Goal: Task Accomplishment & Management: Complete application form

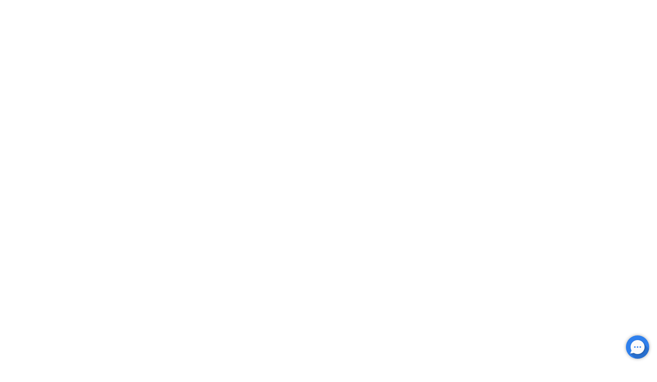
click at [469, 0] on html at bounding box center [328, 0] width 657 height 0
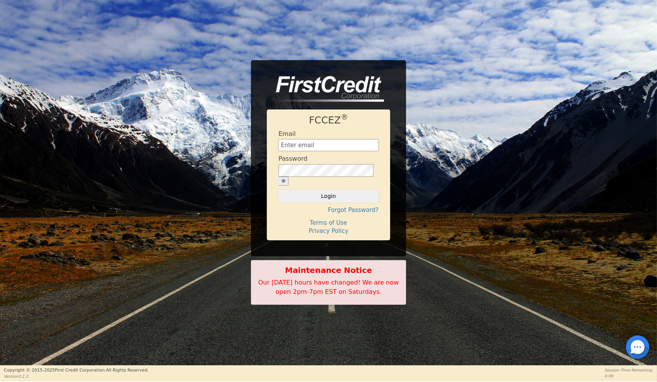
type input "[EMAIL_ADDRESS][DOMAIN_NAME]"
click at [324, 192] on button "Login" at bounding box center [329, 195] width 100 height 13
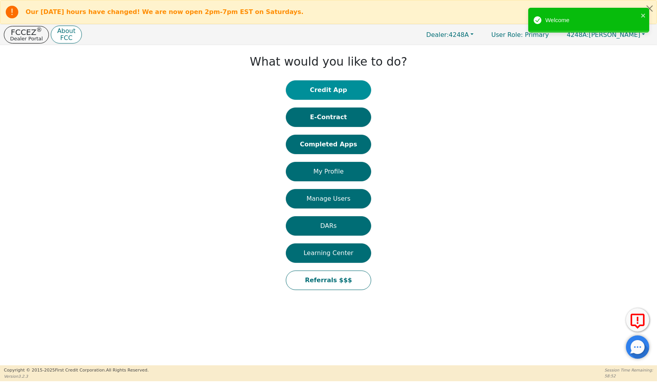
click at [330, 92] on button "Credit App" at bounding box center [328, 89] width 85 height 19
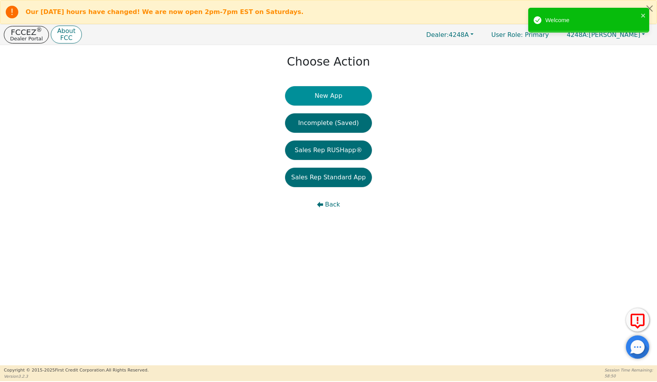
click at [331, 100] on button "New App" at bounding box center [328, 95] width 87 height 19
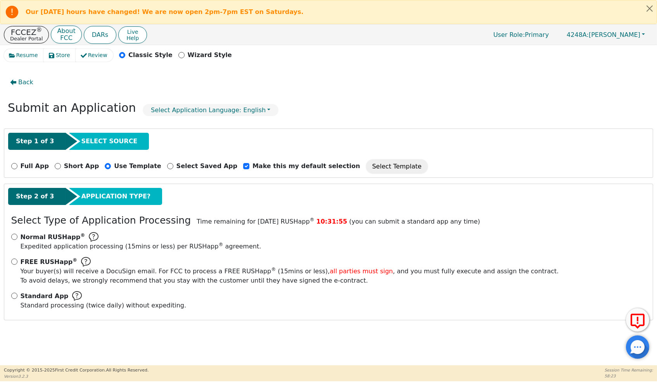
click at [14, 299] on input "Standard App Standard processing (twice daily) without expediting." at bounding box center [14, 296] width 6 height 6
radio input "true"
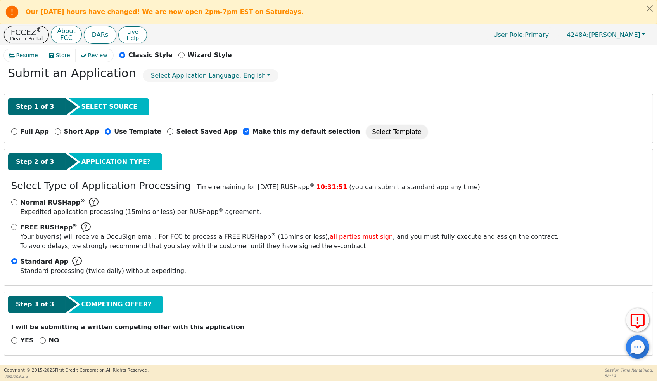
scroll to position [55, 0]
click at [42, 339] on input "NO" at bounding box center [43, 340] width 6 height 6
radio input "true"
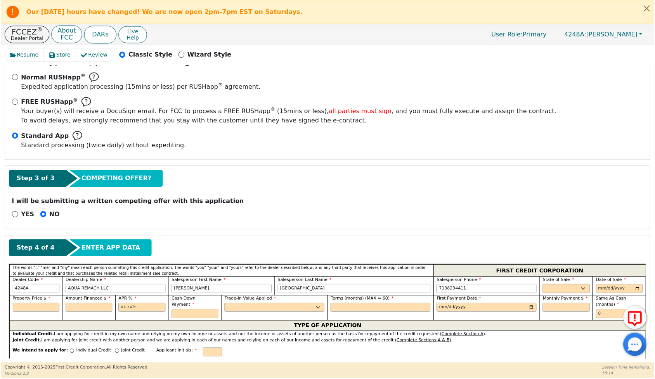
scroll to position [203, 0]
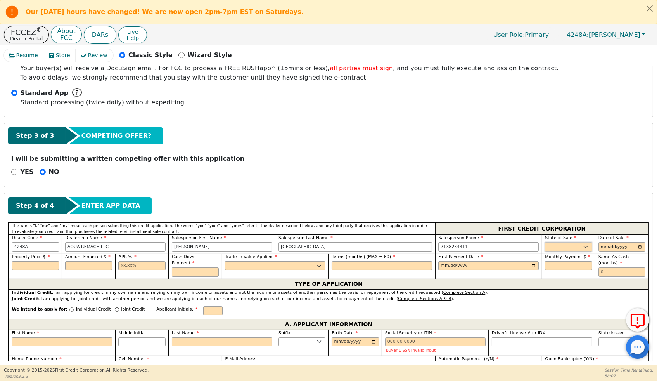
select select "[GEOGRAPHIC_DATA]"
click at [604, 251] on input "date" at bounding box center [622, 246] width 47 height 9
type input "[DATE]"
click at [32, 270] on input "text" at bounding box center [35, 265] width 47 height 9
type input "7500.00"
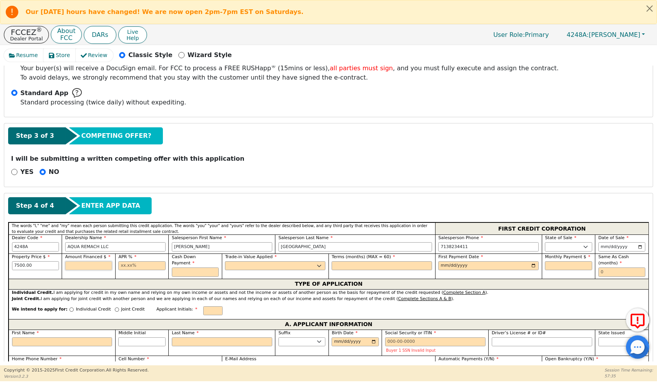
click at [83, 270] on input "text" at bounding box center [88, 265] width 47 height 9
type input "7500.00"
click at [122, 270] on input "text" at bounding box center [141, 265] width 47 height 9
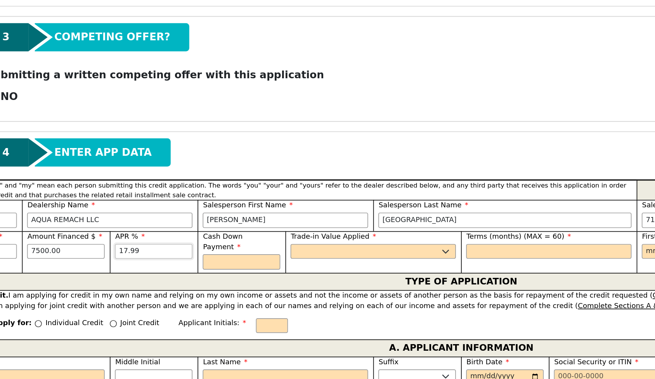
type input "17.99"
click at [171, 267] on input "text" at bounding box center [194, 271] width 47 height 9
type input "0.00"
select select "n"
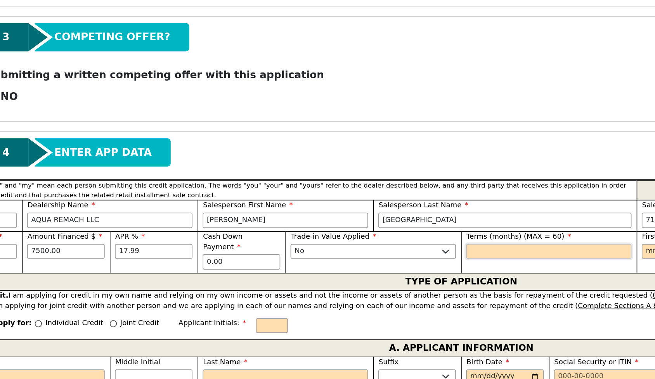
click at [331, 261] on input "text" at bounding box center [381, 265] width 100 height 9
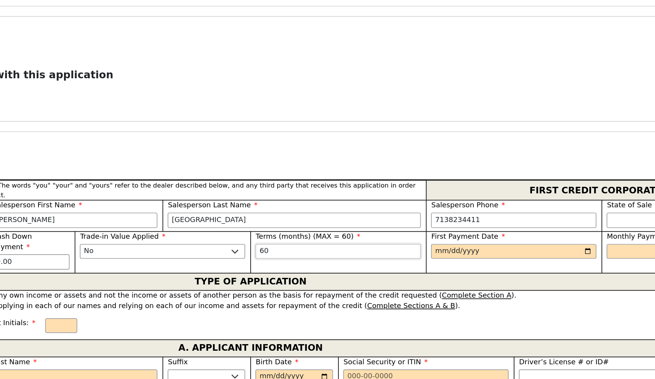
type input "60"
click at [437, 261] on input "date" at bounding box center [487, 265] width 100 height 9
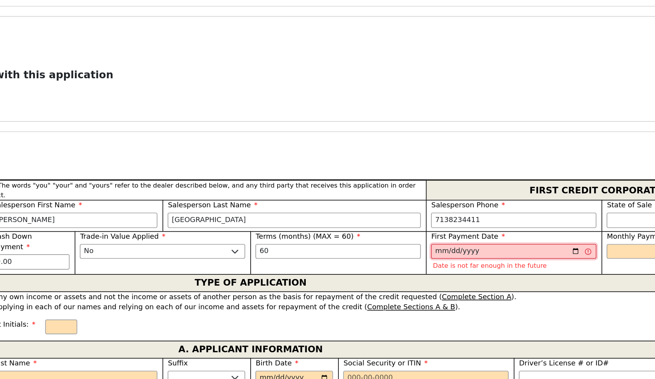
click at [437, 261] on input "[DATE]" at bounding box center [487, 265] width 100 height 9
click at [543, 261] on input "text" at bounding box center [566, 265] width 47 height 9
click at [437, 261] on input "[DATE]" at bounding box center [487, 265] width 100 height 9
type input "[DATE]"
click at [437, 261] on input "[DATE]" at bounding box center [487, 265] width 100 height 9
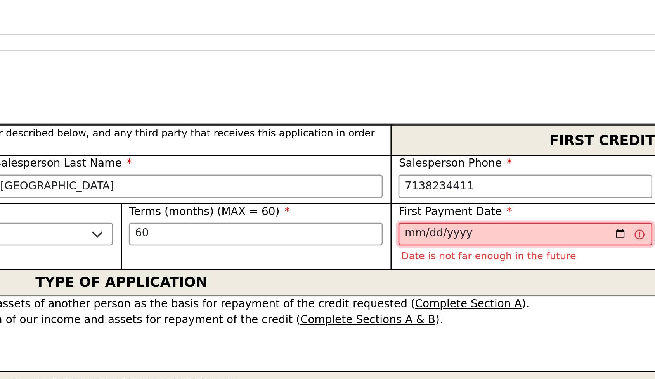
click at [437, 261] on input "[DATE]" at bounding box center [487, 265] width 100 height 9
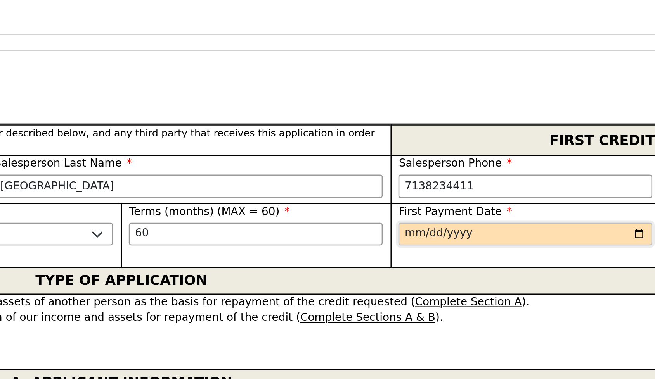
click at [437, 261] on input "date" at bounding box center [487, 265] width 100 height 9
type input "[DATE]"
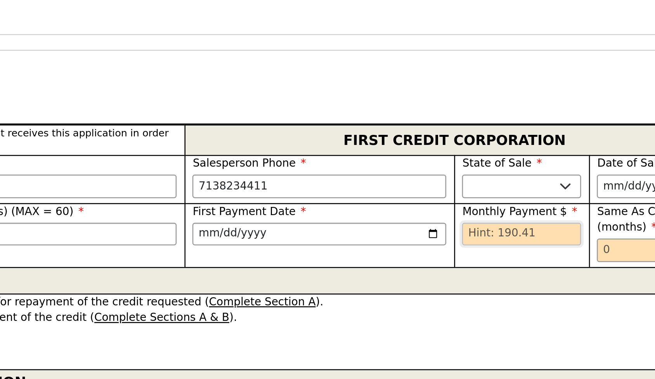
click at [543, 261] on input "text" at bounding box center [566, 265] width 47 height 9
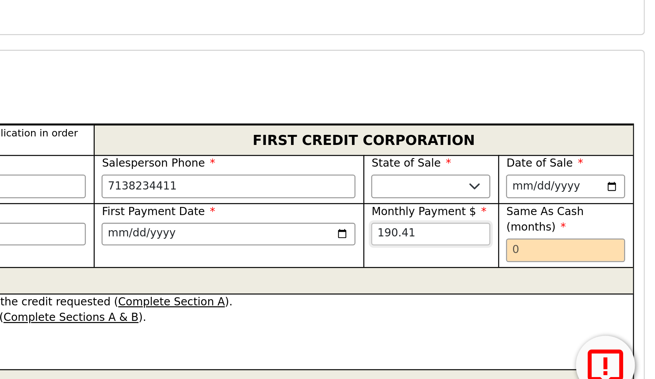
scroll to position [0, 0]
type input "190.41"
click at [596, 267] on input "text" at bounding box center [619, 271] width 47 height 9
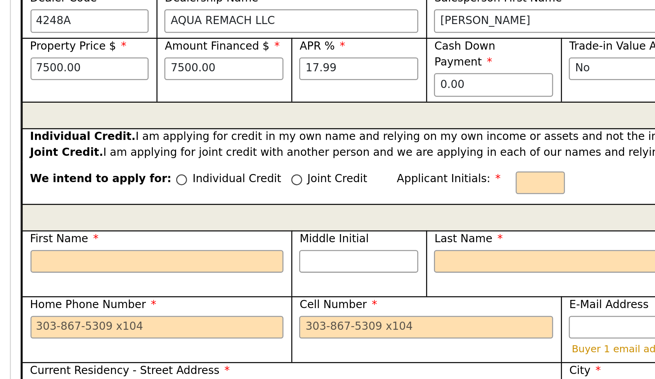
scroll to position [268, 0]
type input "0"
click at [69, 242] on input "Individual Credit" at bounding box center [71, 244] width 4 height 4
radio input "true"
click at [24, 272] on input "First Name" at bounding box center [62, 276] width 100 height 9
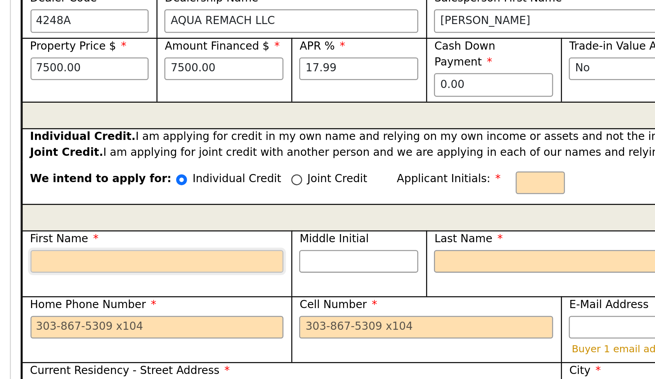
type input "R"
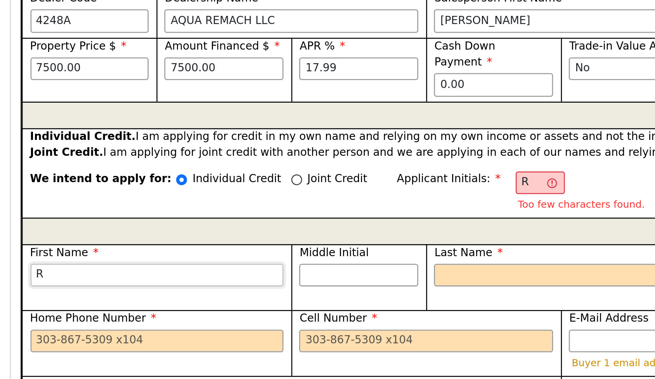
type input "RU"
type input "RUT"
type input "RUTIL"
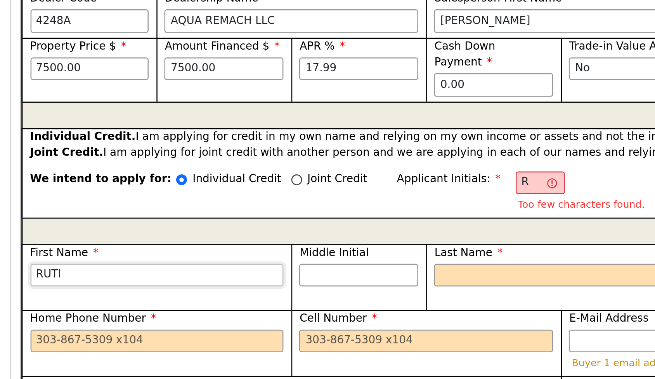
type input "RUTIL"
type input "[PERSON_NAME]"
type input "RUTIL"
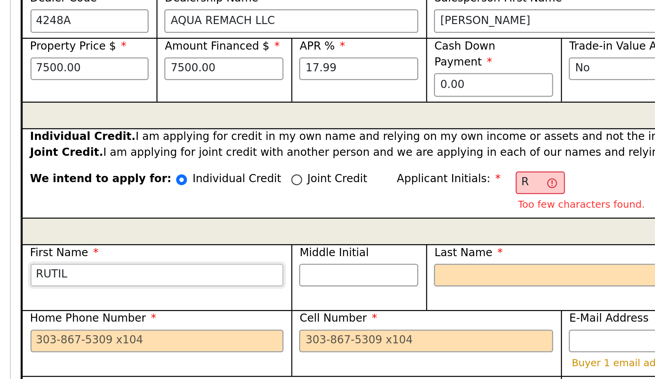
type input "RUTILI"
type input "[PERSON_NAME]"
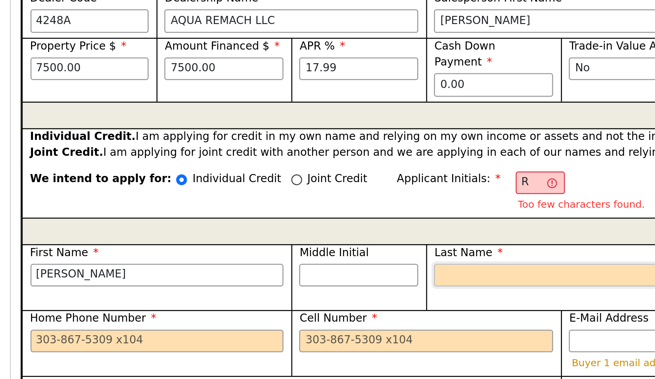
click at [177, 277] on input "Last Name" at bounding box center [221, 281] width 100 height 9
type input "RL"
type input "L"
type input "[PERSON_NAME] L"
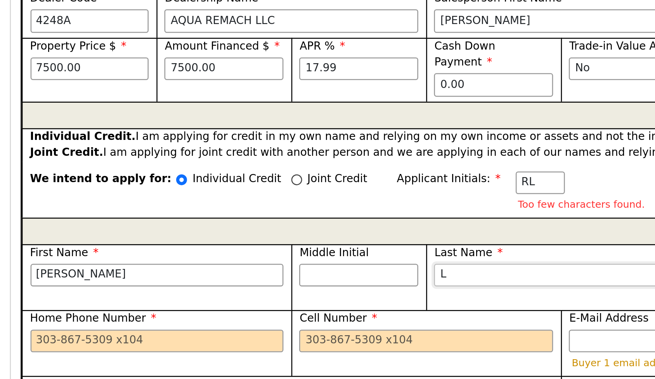
type input "LO"
type input "[PERSON_NAME]"
type input "LOP"
type input "[PERSON_NAME] LOP"
type input "[PERSON_NAME]"
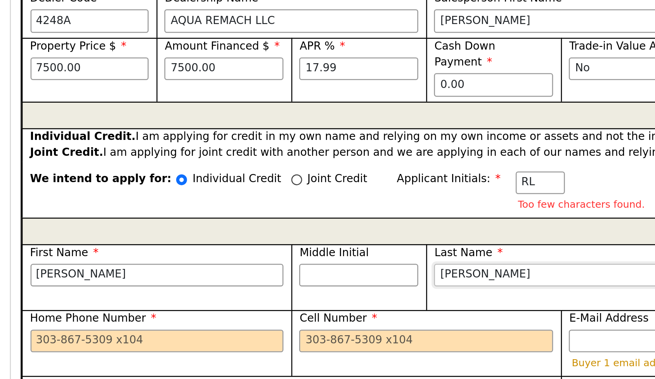
type input "[PERSON_NAME]"
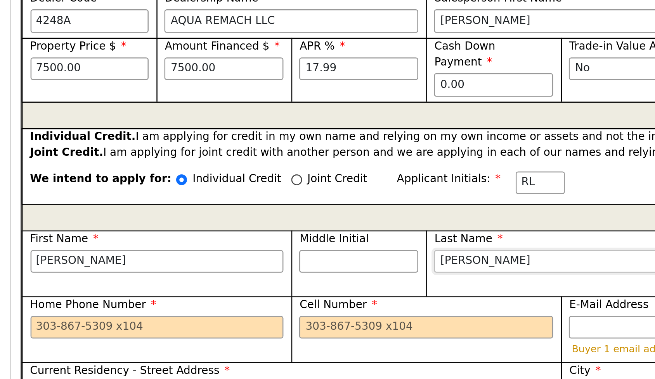
type input "[PERSON_NAME]"
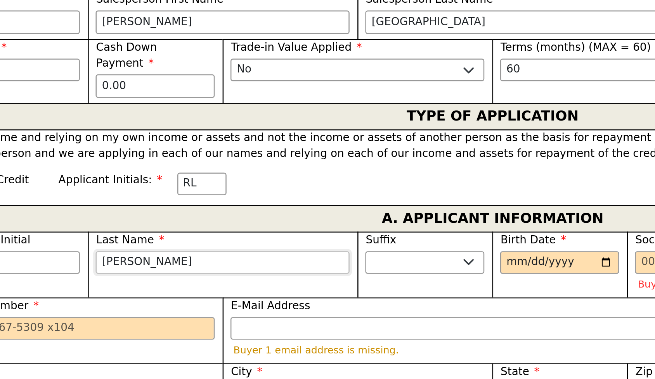
type input "[PERSON_NAME]"
click at [331, 272] on input "Birth Date" at bounding box center [354, 276] width 47 height 9
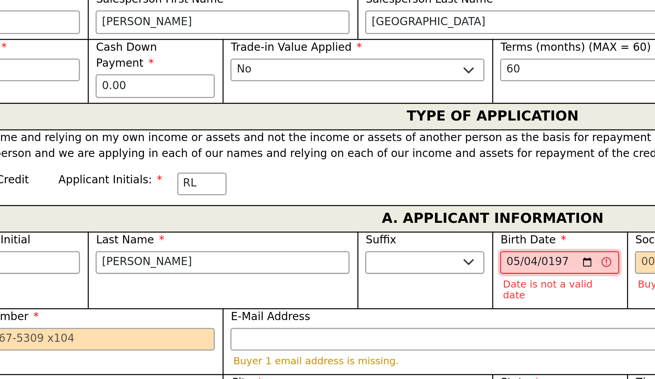
type input "[DATE]"
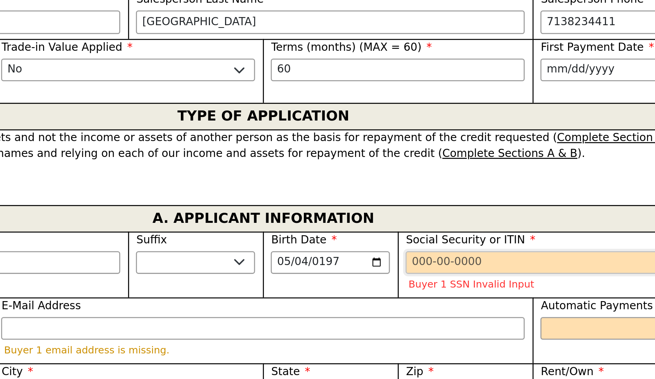
click at [384, 272] on input "Social Security or ITIN" at bounding box center [434, 276] width 100 height 9
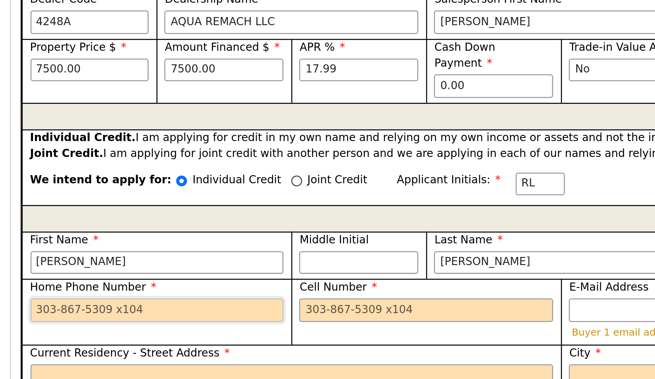
type input "***-**-7775"
click at [16, 290] on input "Home Phone Number" at bounding box center [62, 294] width 100 height 9
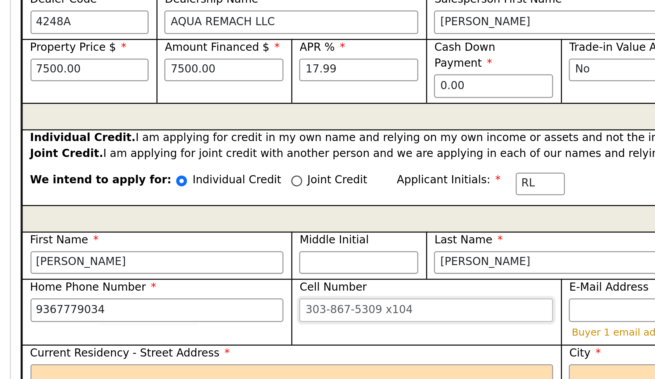
type input "[PHONE_NUMBER]"
click at [122, 290] on input "Cell Number" at bounding box center [168, 294] width 100 height 9
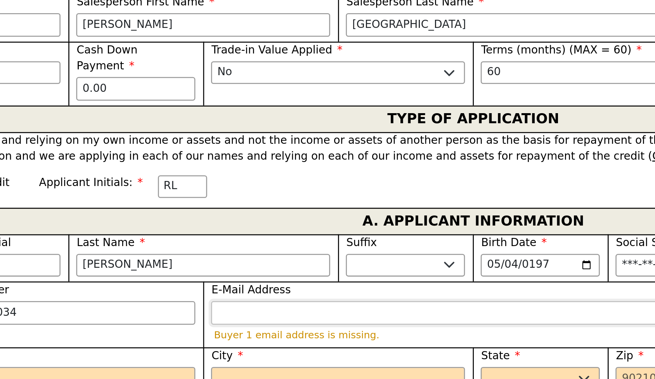
type input "[PHONE_NUMBER]"
click at [224, 290] on input "E-Mail Address" at bounding box center [327, 294] width 206 height 9
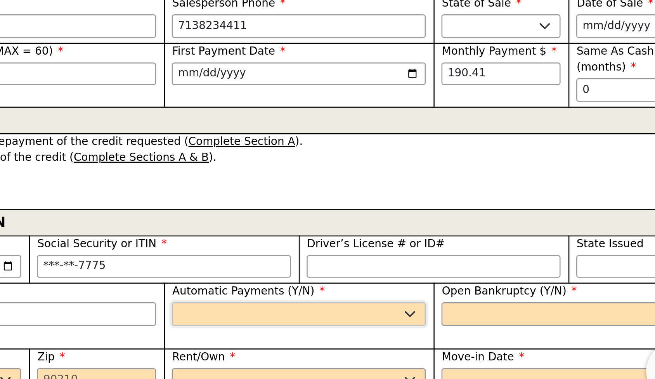
select select "y"
type input "[PERSON_NAME]"
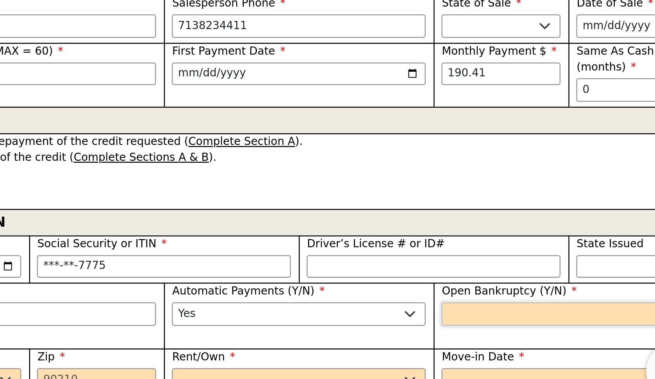
select select "n"
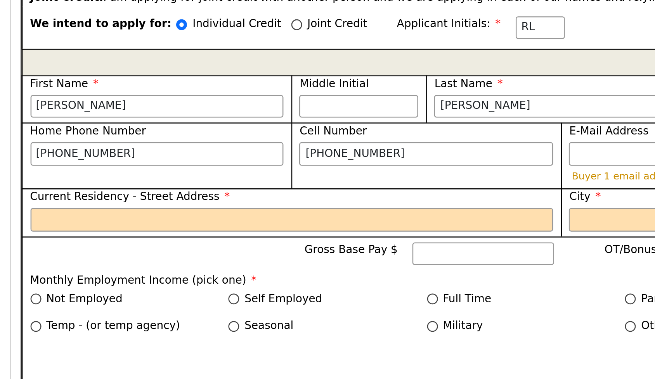
scroll to position [340, 0]
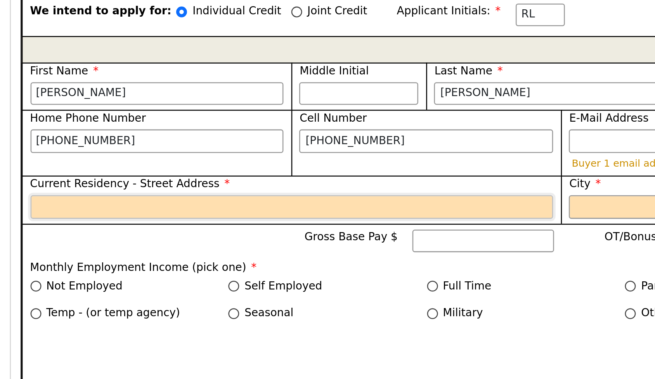
click at [26, 244] on input "Current Residency - Street Address" at bounding box center [115, 248] width 206 height 9
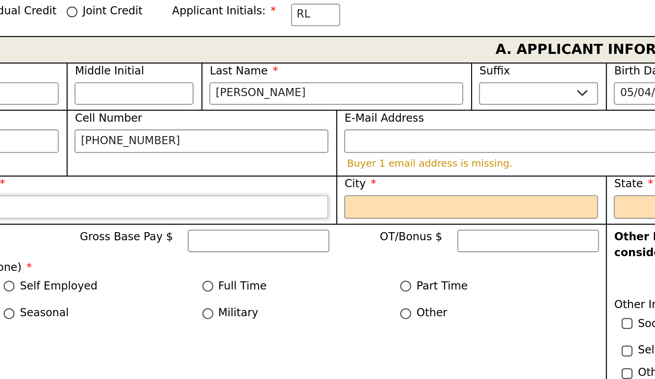
type input "[STREET_ADDRESS]"
click at [224, 244] on input "City" at bounding box center [274, 248] width 100 height 9
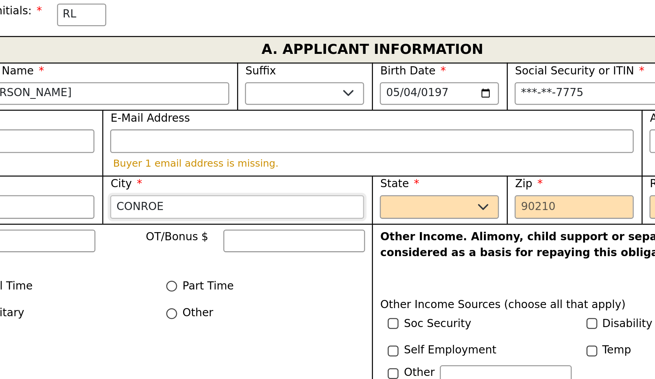
type input "CONROE"
select select "[GEOGRAPHIC_DATA]"
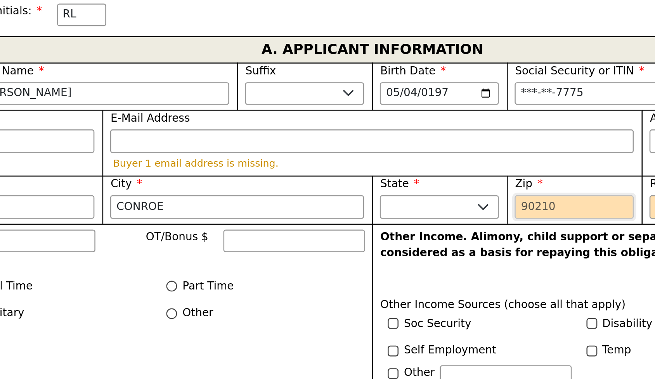
click at [384, 244] on input "Zip" at bounding box center [407, 248] width 47 height 9
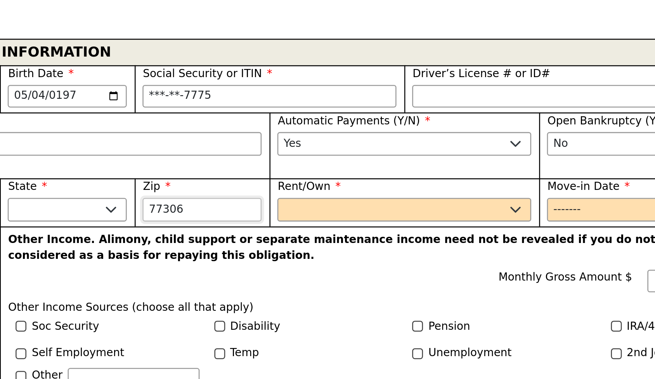
type input "77306"
select select "Own"
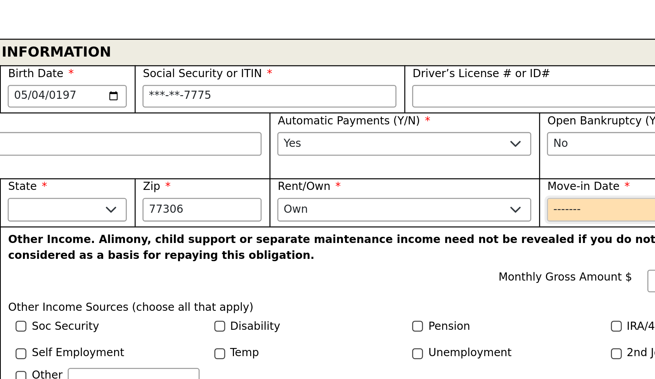
click at [543, 244] on input "Move-in Date" at bounding box center [593, 248] width 100 height 9
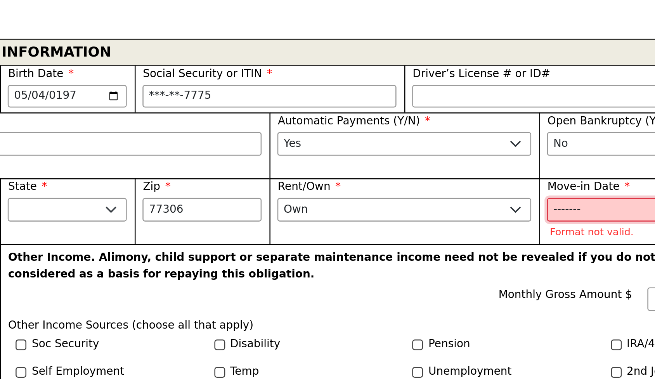
type input "0"
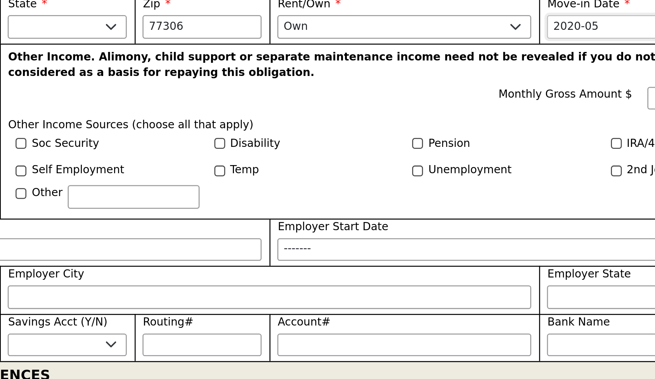
scroll to position [410, 0]
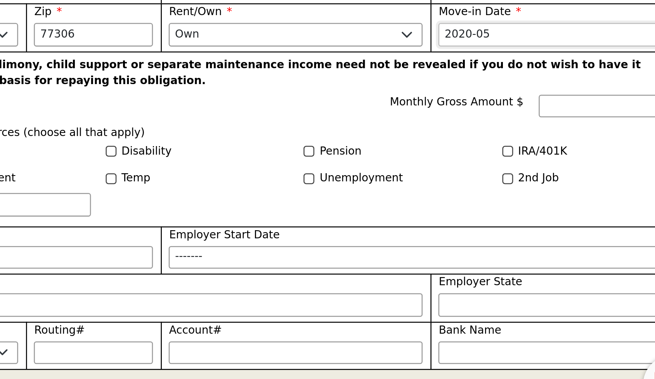
type input "2020-05"
click at [583, 203] on input "Monthly Gross Amount $" at bounding box center [613, 207] width 61 height 9
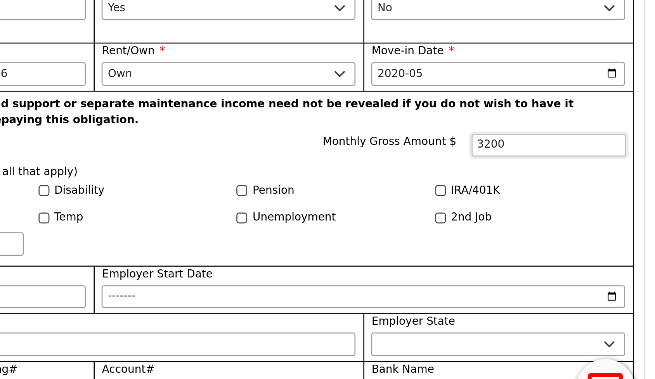
scroll to position [0, 0]
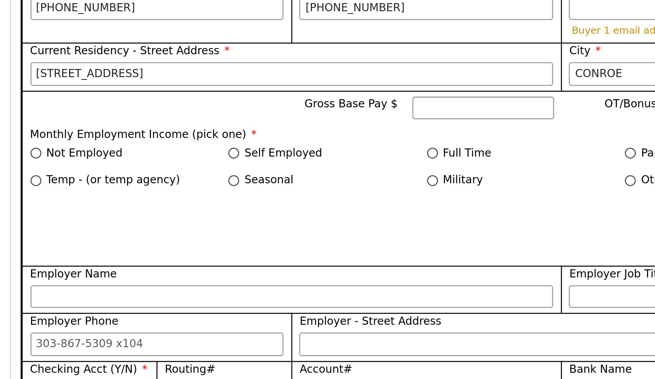
type input "3200.00"
click at [170, 222] on input "Full Time" at bounding box center [170, 224] width 4 height 4
radio input "true"
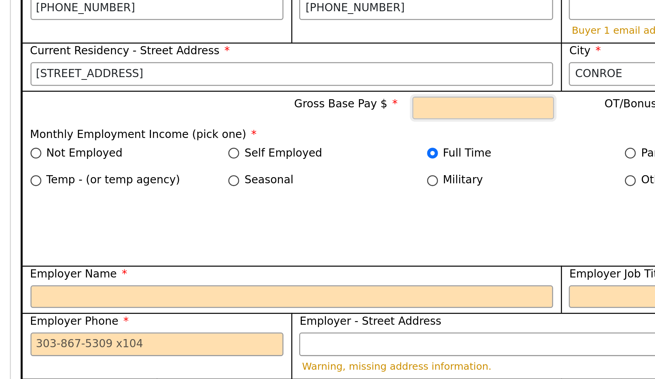
click at [170, 202] on input "Gross Base Pay $" at bounding box center [191, 206] width 56 height 9
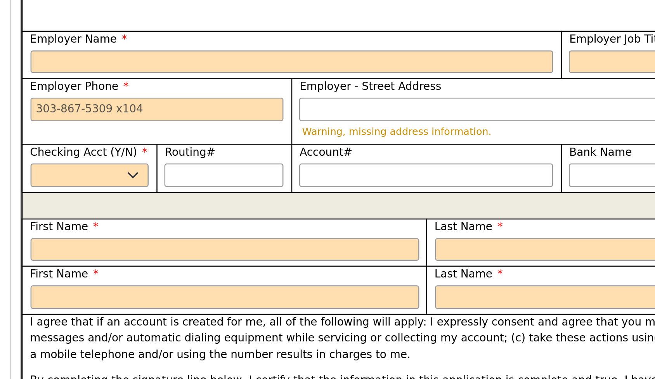
scroll to position [492, 0]
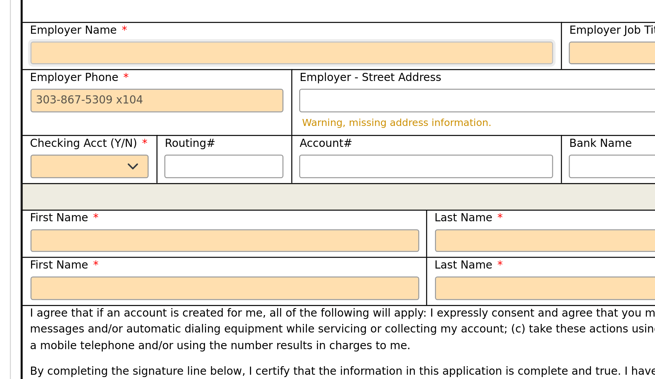
type input "3200.00"
click at [31, 180] on input "Employer Name" at bounding box center [115, 184] width 206 height 9
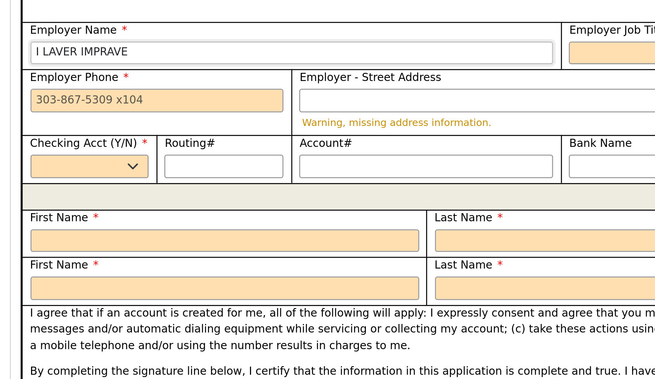
type input "I LAVER IMPRAVE"
click at [233, 180] on input "Employer Job Title" at bounding box center [327, 184] width 206 height 9
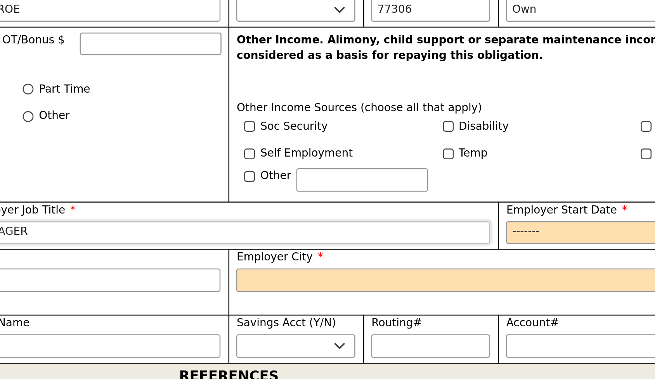
scroll to position [423, 0]
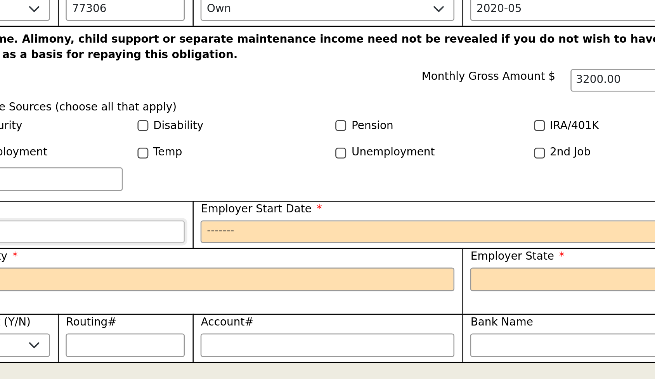
type input "MANAGER"
click at [583, 190] on input "3200.00" at bounding box center [613, 194] width 61 height 9
type input "3"
click at [437, 249] on input "Employer Start Date" at bounding box center [540, 253] width 206 height 9
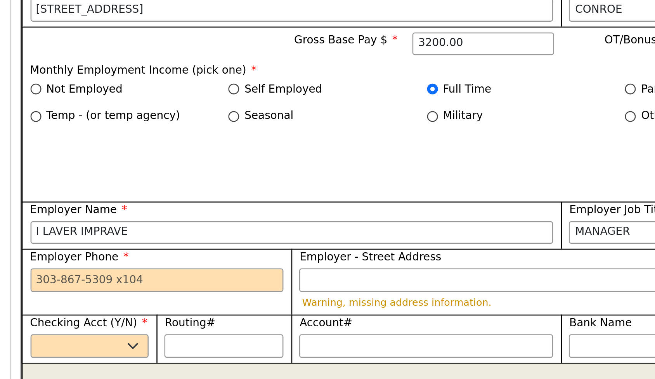
type input "2012-01"
click at [16, 268] on input "Employer Phone" at bounding box center [62, 272] width 100 height 9
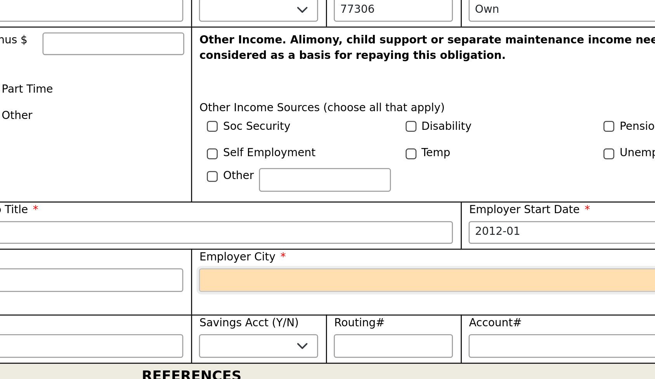
type input "[PHONE_NUMBER]"
click at [331, 268] on input "Employer City" at bounding box center [434, 272] width 206 height 9
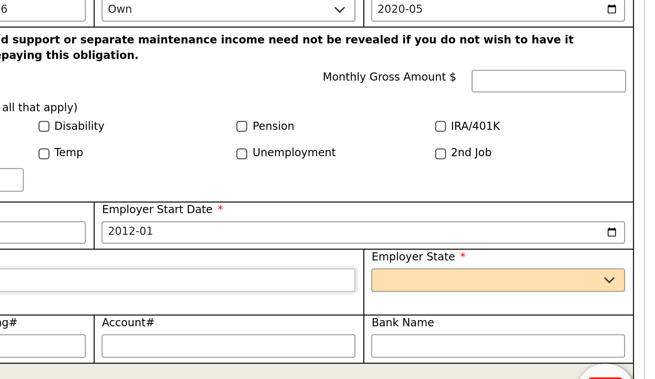
scroll to position [0, 0]
type input "MANAGER"
select select "[GEOGRAPHIC_DATA]"
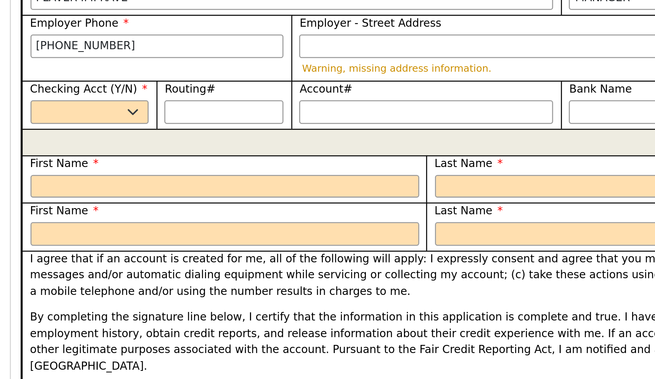
scroll to position [515, 0]
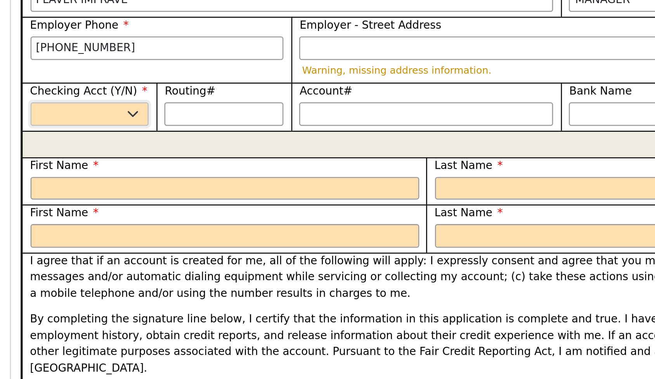
select select "y"
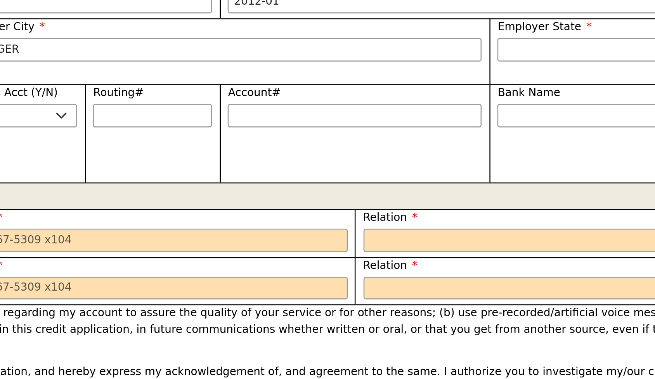
scroll to position [514, 0]
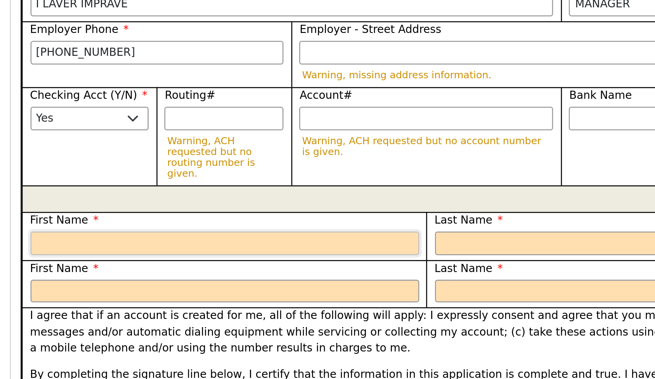
click at [21, 253] on input "text" at bounding box center [88, 257] width 153 height 9
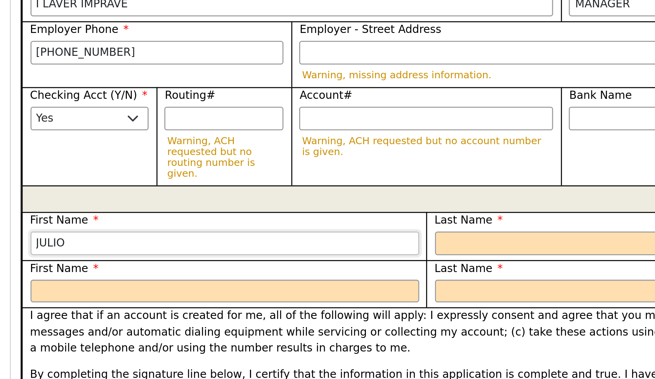
type input "JULIO"
click at [181, 253] on input "text" at bounding box center [247, 257] width 153 height 9
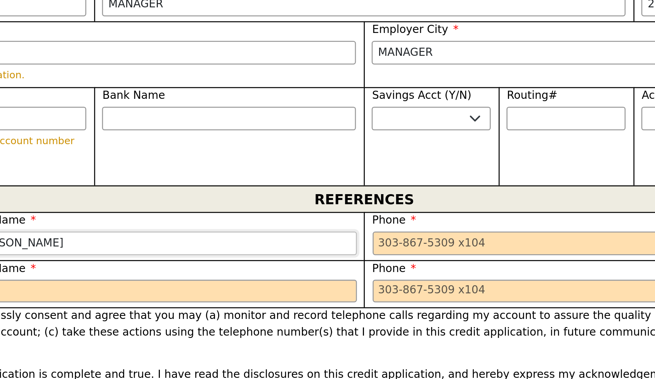
type input "[PERSON_NAME]"
click at [331, 253] on input "tel" at bounding box center [407, 257] width 153 height 9
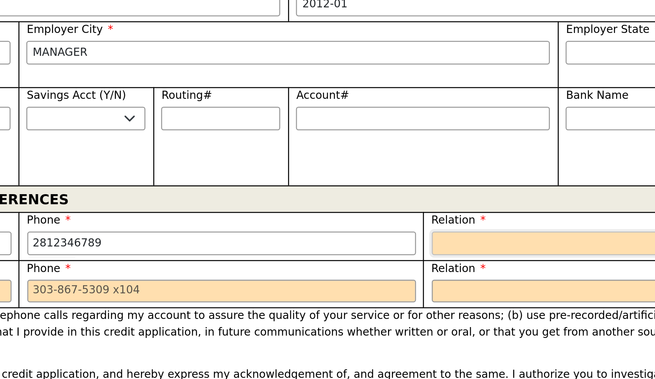
type input "[PHONE_NUMBER]"
click at [490, 253] on select "FATHER MOTHER SISTER BROTHER DAUGHTER SON CO-WORKER NEIGHBOR FRIEND COUSIN G-MO…" at bounding box center [566, 257] width 153 height 9
select select "FRIEND"
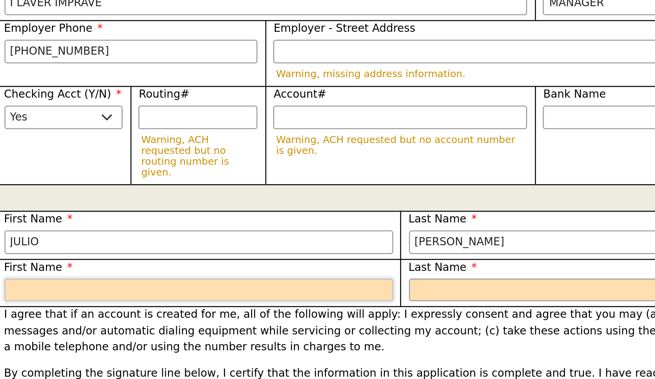
click at [12, 272] on input "text" at bounding box center [88, 276] width 153 height 9
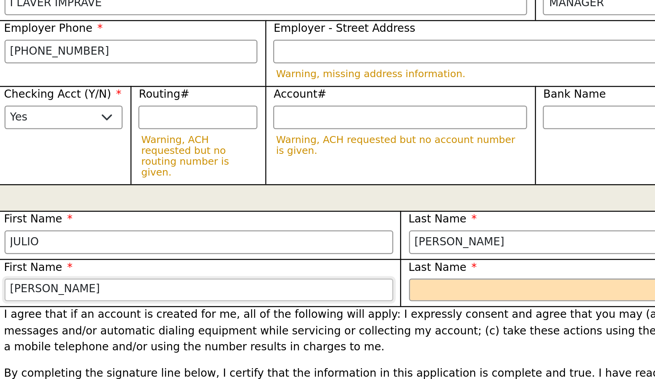
type input "[PERSON_NAME]"
click at [171, 272] on input "text" at bounding box center [247, 276] width 153 height 9
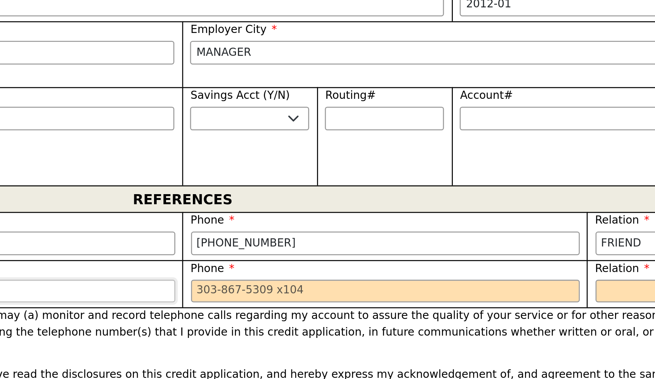
type input "[PERSON_NAME]"
click at [331, 272] on input "tel" at bounding box center [407, 276] width 153 height 9
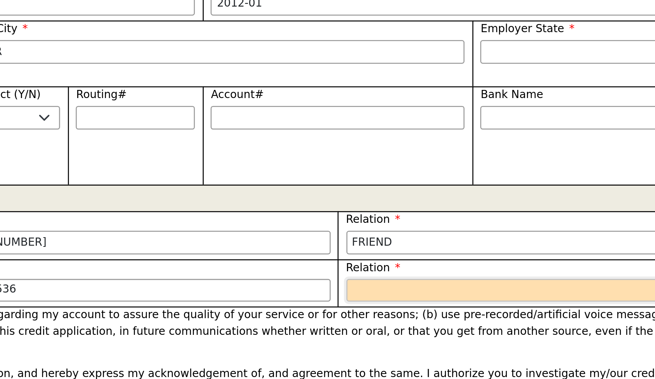
type input "[PHONE_NUMBER]"
select select "FRIEND"
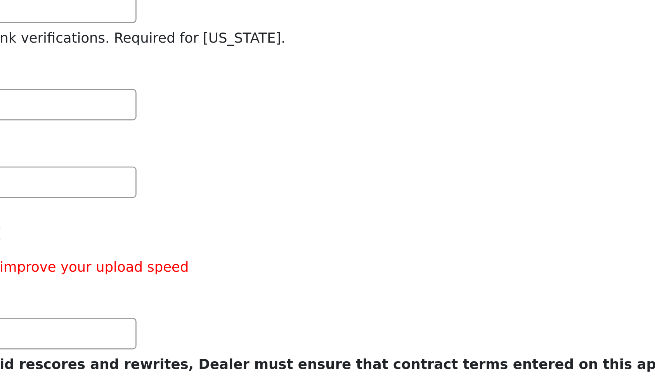
scroll to position [956, 0]
click at [94, 147] on div "RUSHapp ® Time remaining for [DATE] RUSHapp ® 10:21:41 (you can submit a standa…" at bounding box center [327, 208] width 639 height 275
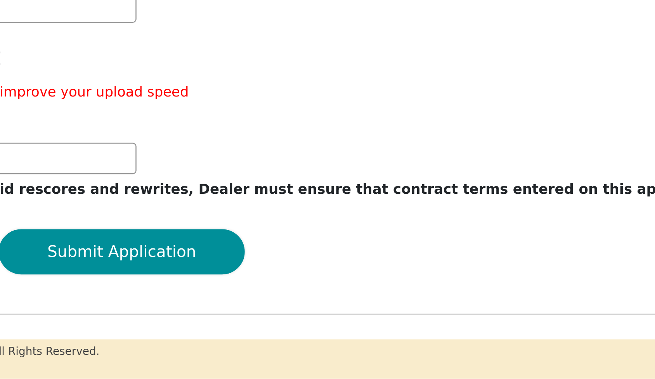
click at [109, 320] on button "Submit Application" at bounding box center [157, 329] width 97 height 18
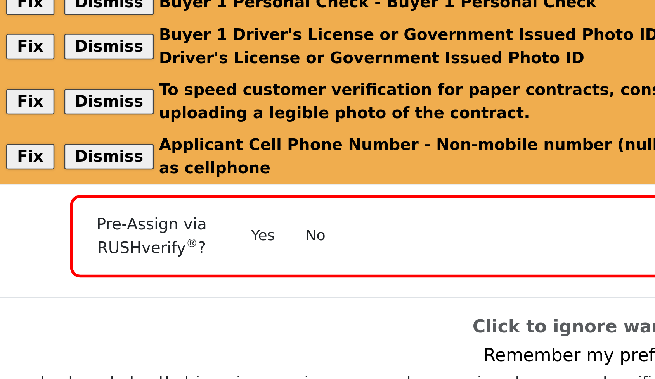
scroll to position [1, 0]
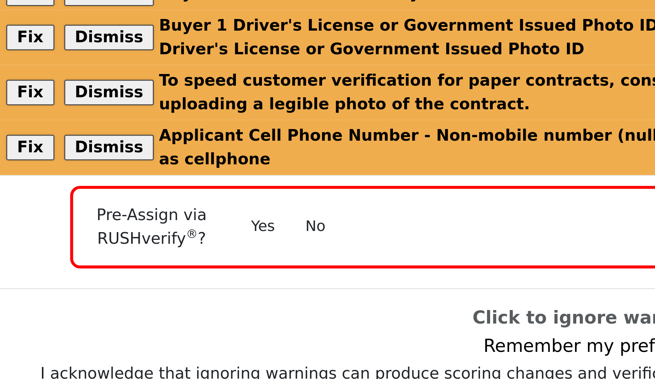
click at [292, 267] on button "No" at bounding box center [302, 274] width 20 height 14
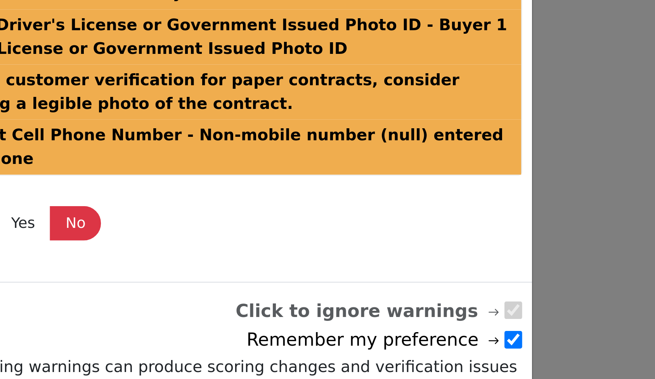
click at [410, 338] on button "Submit Application" at bounding box center [444, 345] width 68 height 14
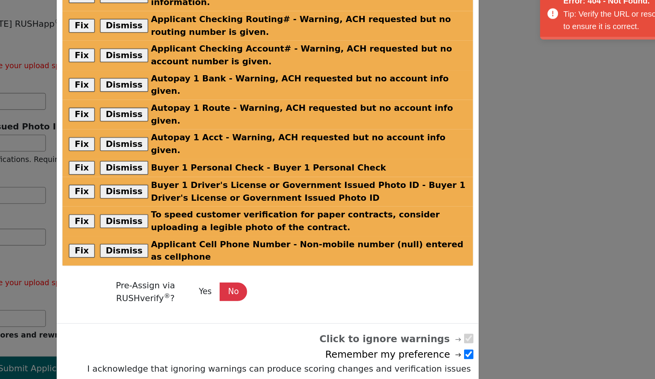
click at [410, 338] on button "Submit Application" at bounding box center [444, 345] width 68 height 14
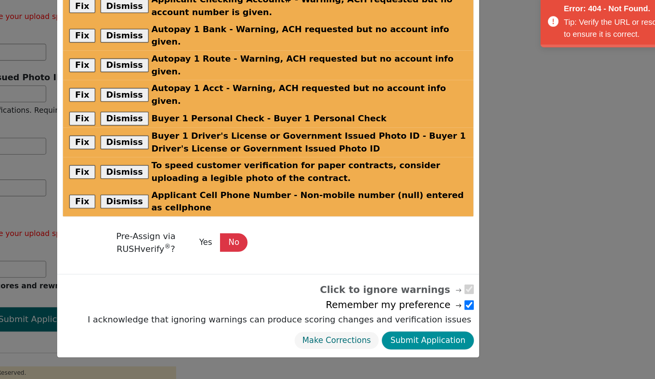
click at [410, 338] on button "Submit Application" at bounding box center [444, 345] width 68 height 14
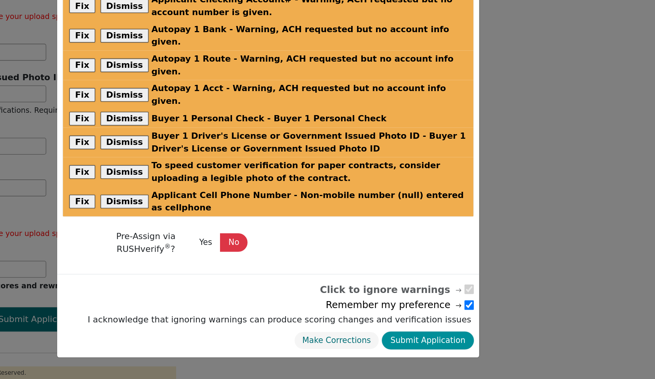
click at [410, 338] on button "Submit Application" at bounding box center [444, 345] width 68 height 14
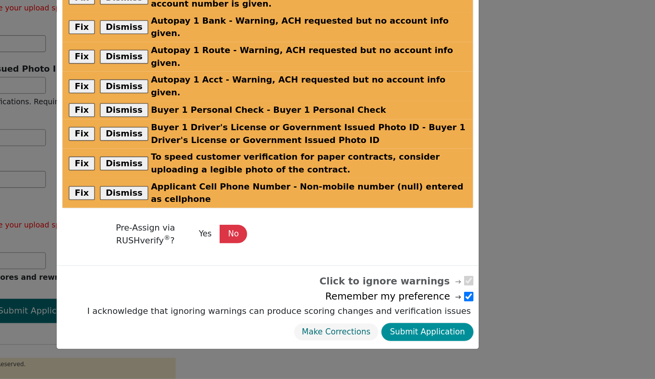
click at [410, 338] on button "Submit Application" at bounding box center [444, 345] width 68 height 14
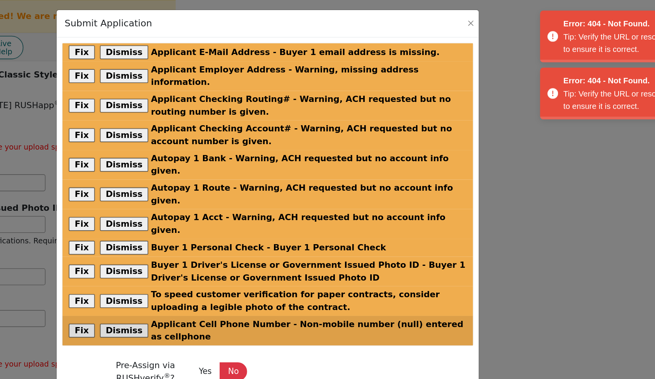
scroll to position [0, 0]
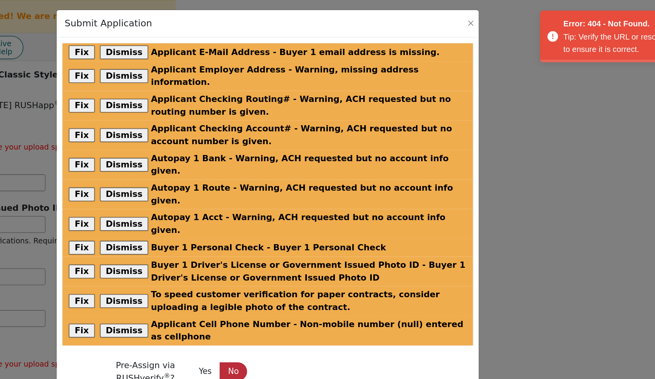
click at [291, 266] on button "No" at bounding box center [301, 273] width 20 height 14
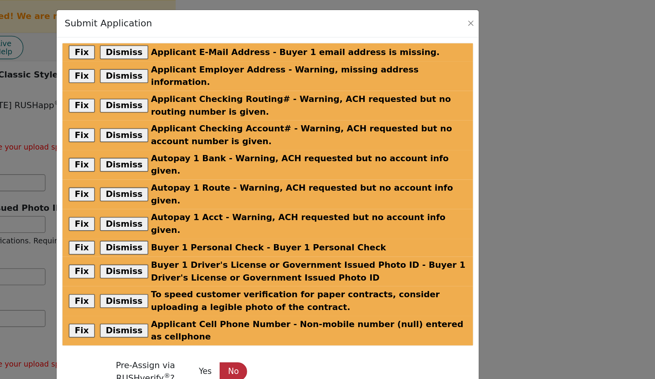
click at [291, 266] on button "No" at bounding box center [301, 273] width 20 height 14
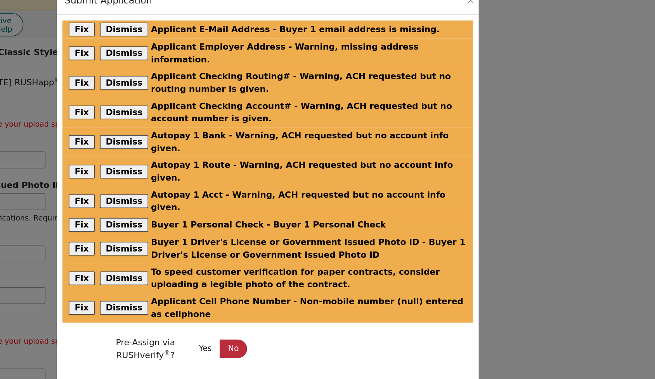
click at [291, 266] on button "No" at bounding box center [301, 273] width 20 height 14
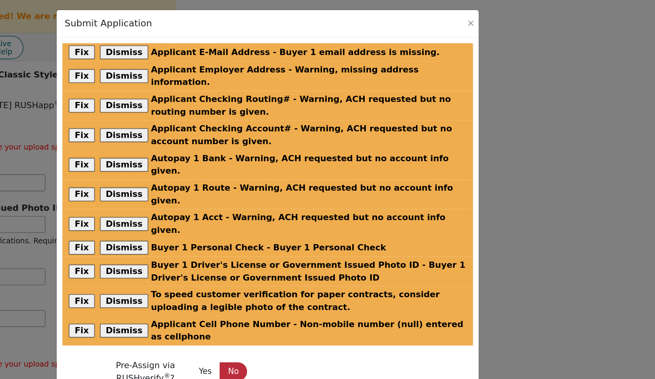
click at [291, 266] on button "No" at bounding box center [301, 273] width 20 height 14
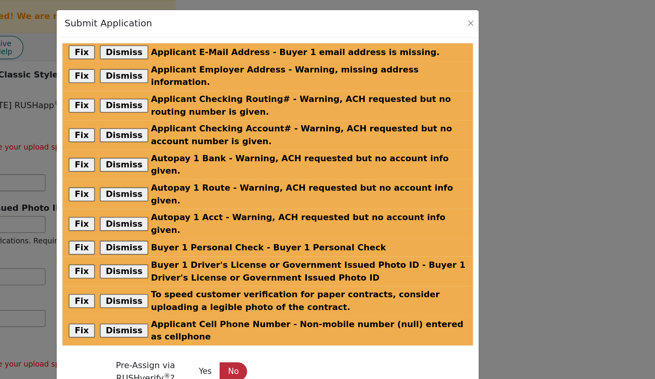
scroll to position [1, 0]
click at [410, 338] on button "Submit Application" at bounding box center [444, 345] width 68 height 14
radio input "false"
checkbox input "false"
